Goal: Information Seeking & Learning: Learn about a topic

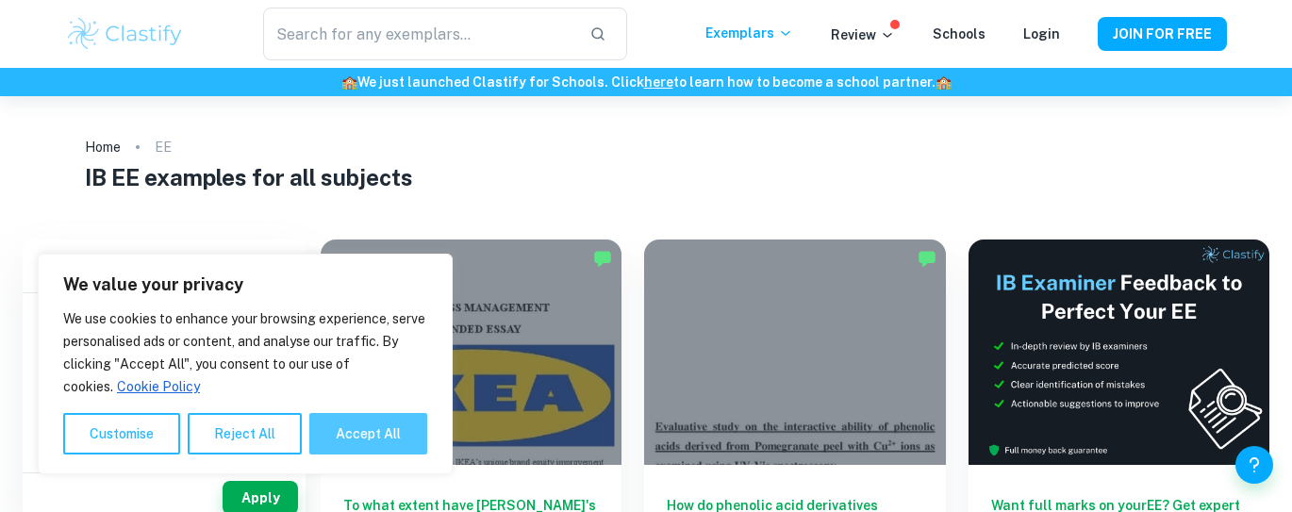
click at [385, 436] on button "Accept All" at bounding box center [368, 433] width 118 height 41
checkbox input "true"
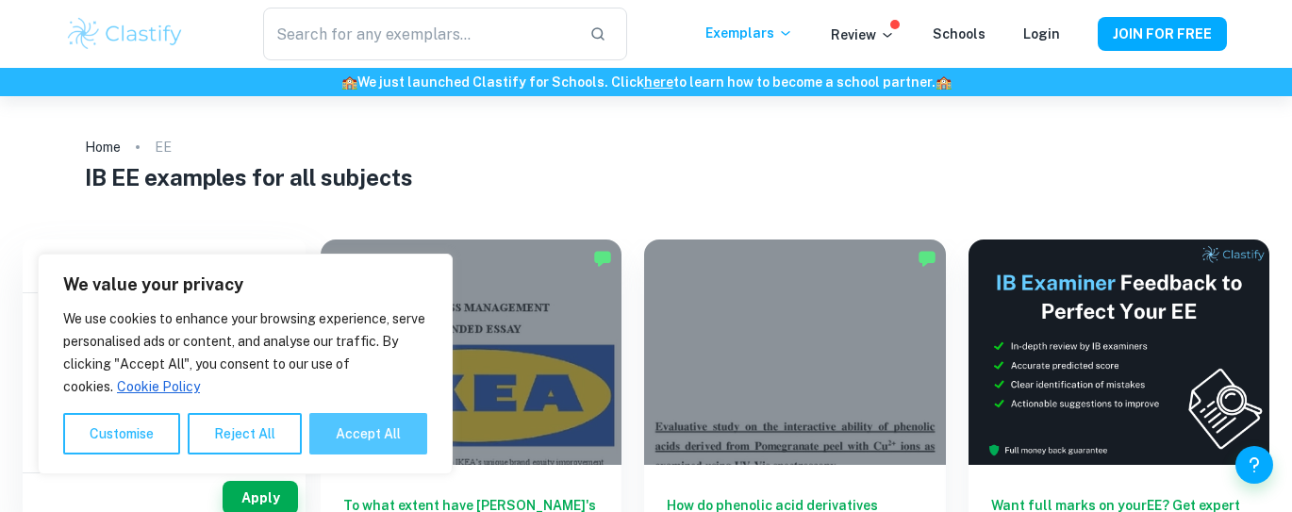
checkbox input "true"
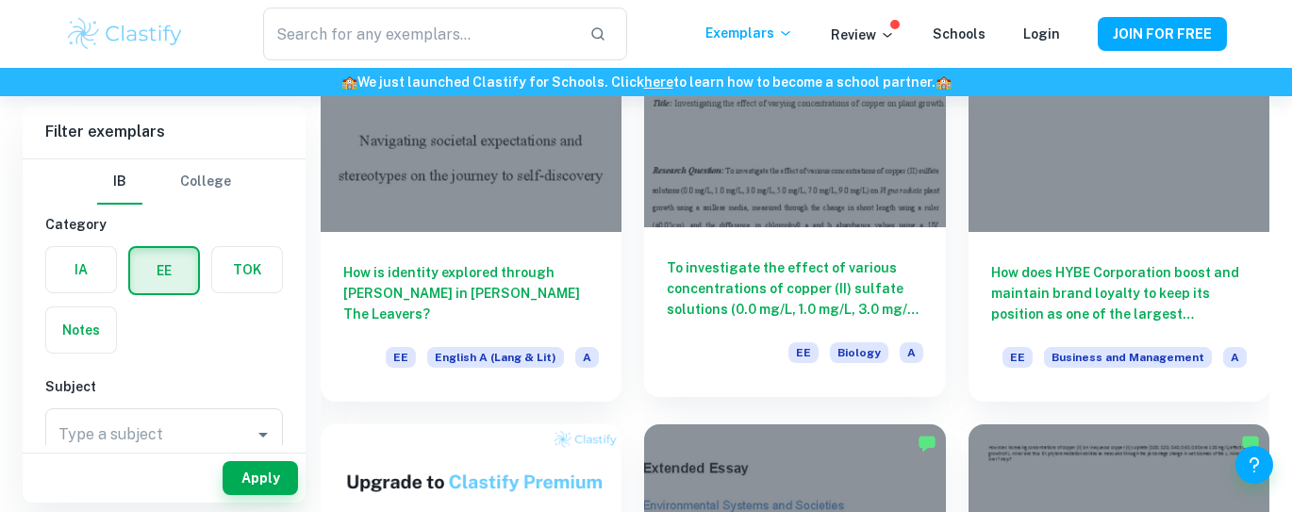
scroll to position [653, 0]
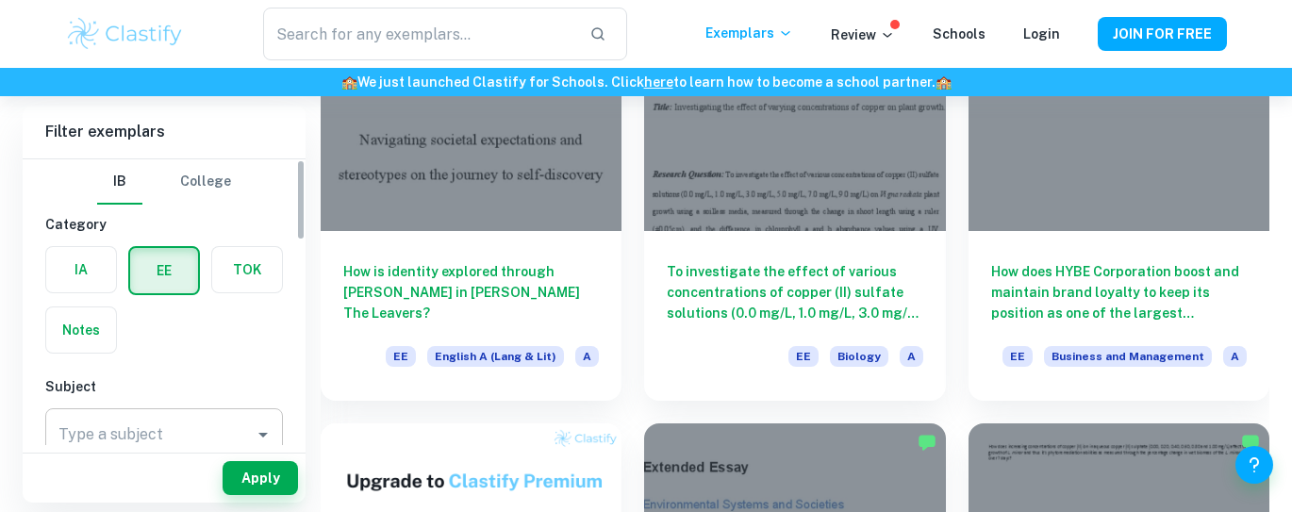
click at [262, 432] on icon "Open" at bounding box center [263, 434] width 23 height 23
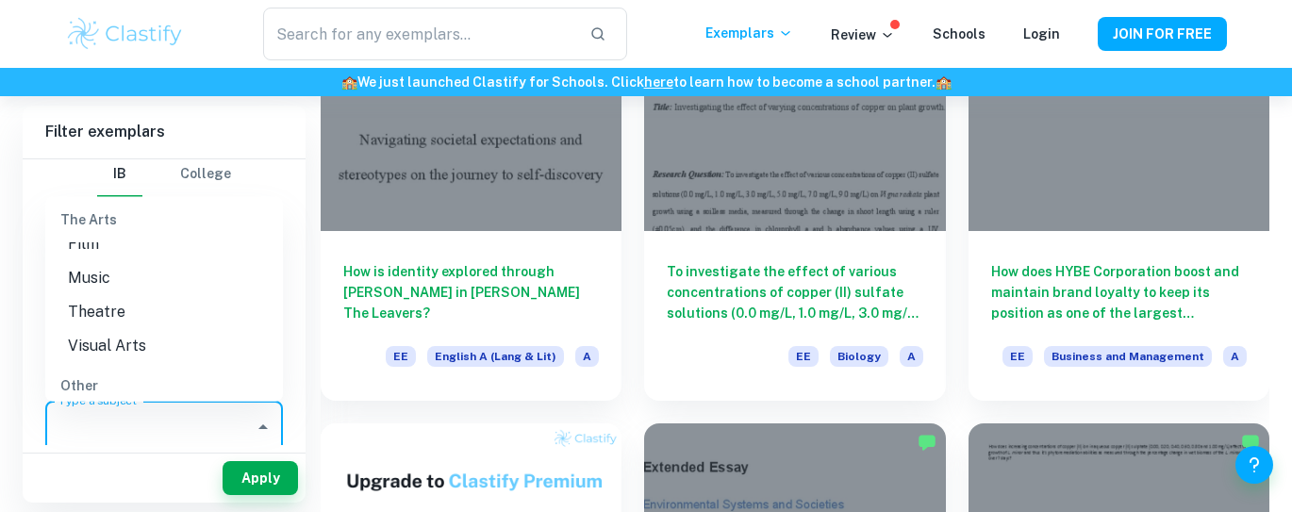
scroll to position [2492, 0]
click at [106, 375] on li "Visual Arts" at bounding box center [164, 377] width 238 height 34
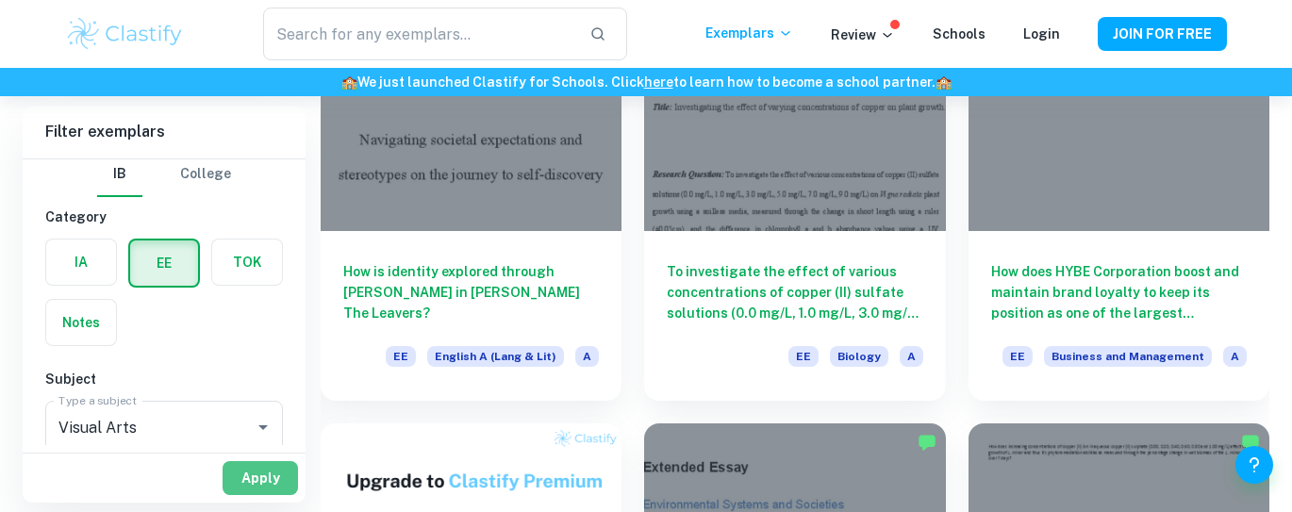
click at [259, 480] on button "Apply" at bounding box center [260, 478] width 75 height 34
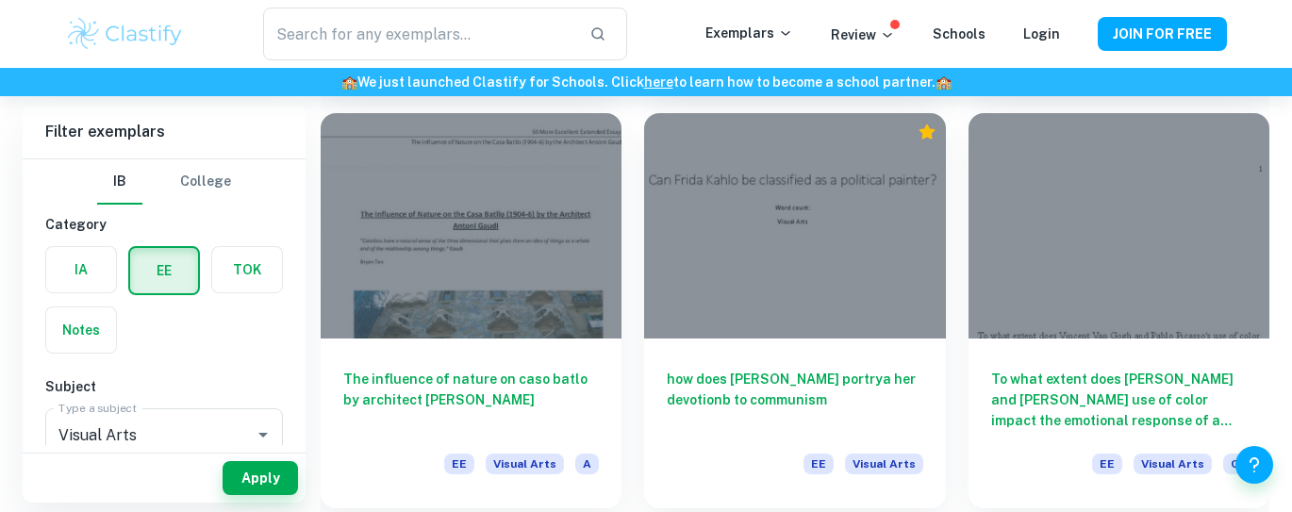
scroll to position [3474, 0]
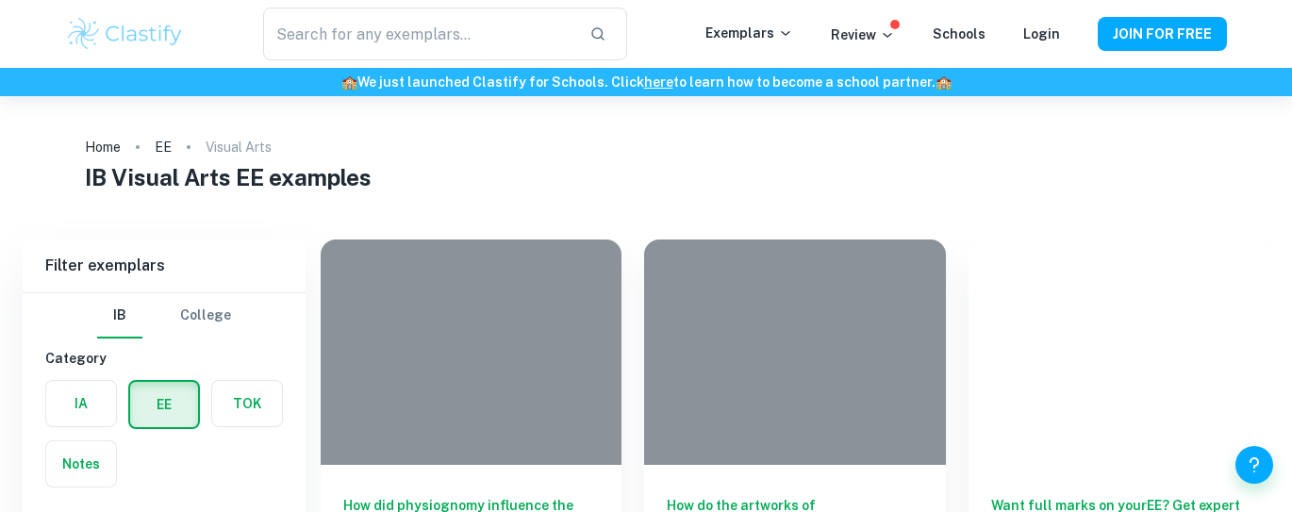
scroll to position [3474, 0]
